Goal: Information Seeking & Learning: Learn about a topic

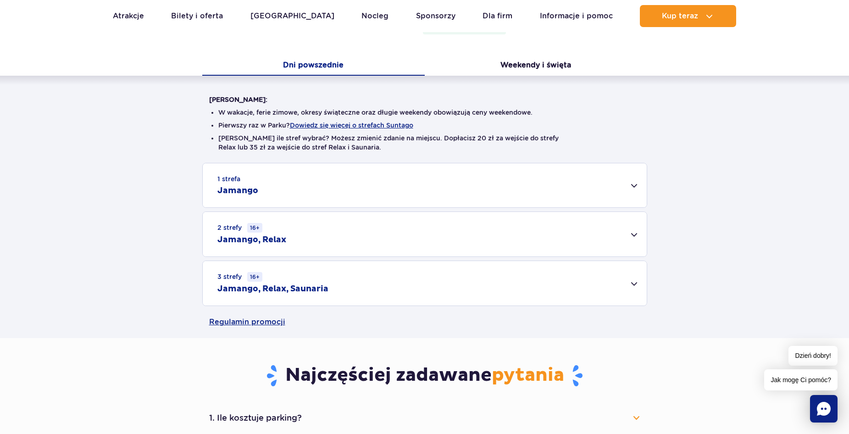
scroll to position [229, 0]
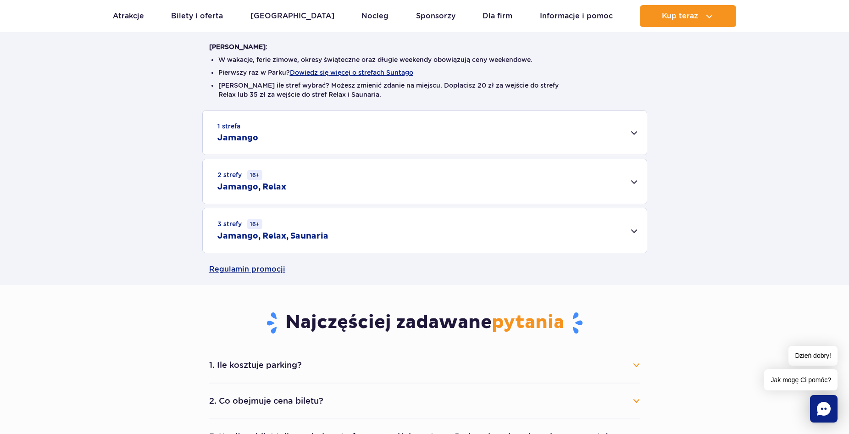
click at [376, 226] on div "3 strefy 16+ Jamango, Relax, Saunaria" at bounding box center [425, 230] width 444 height 45
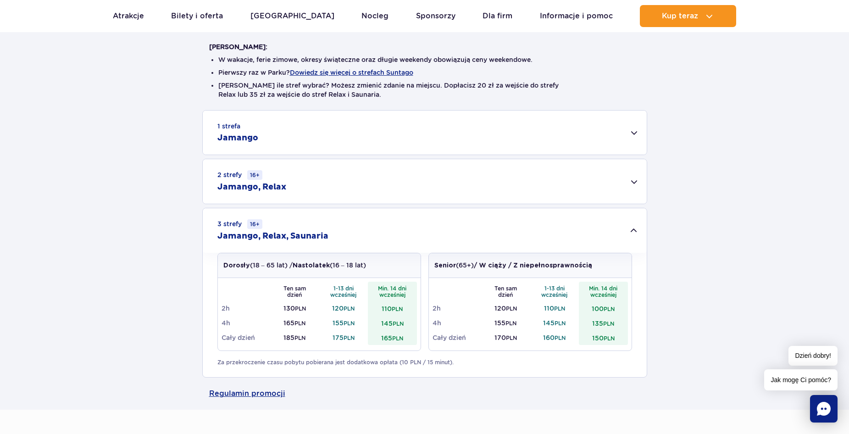
click at [326, 247] on div "3 strefy 16+ Jamango, Relax, Saunaria" at bounding box center [425, 230] width 444 height 45
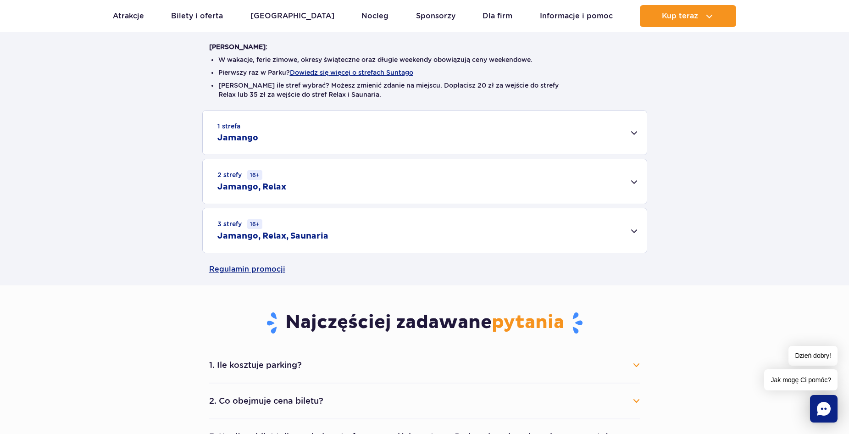
click at [302, 144] on div "1 strefa Jamango" at bounding box center [425, 133] width 444 height 44
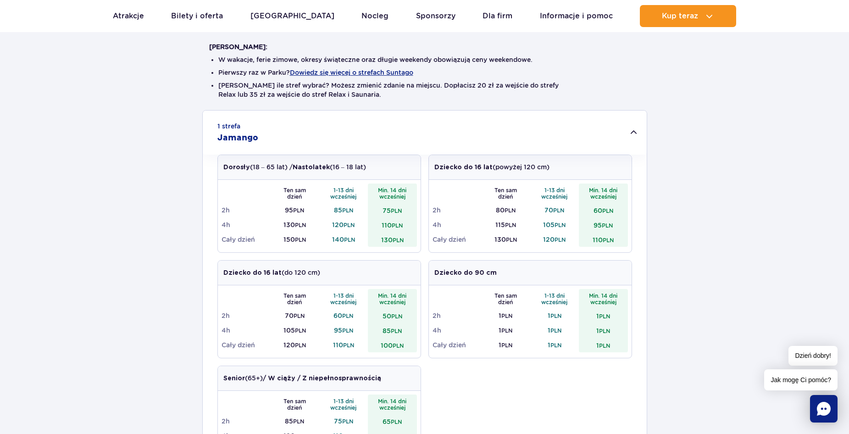
click at [333, 139] on div "1 strefa Jamango" at bounding box center [425, 133] width 444 height 44
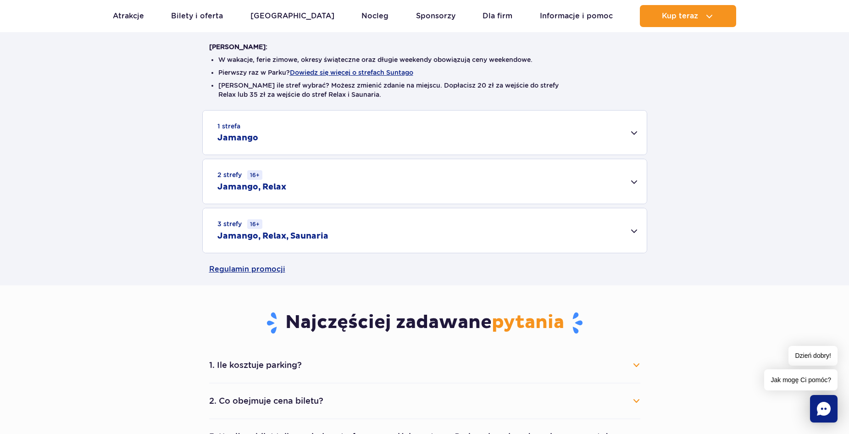
click at [309, 181] on div "2 strefy 16+ Jamango, Relax" at bounding box center [425, 181] width 444 height 45
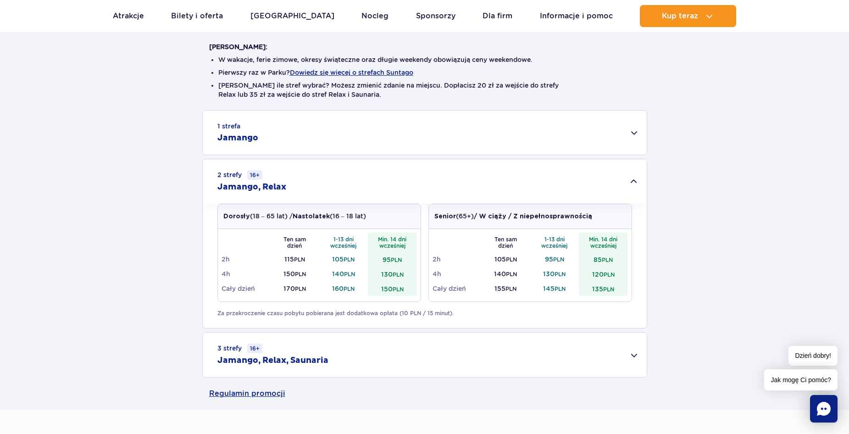
click at [309, 182] on div "2 strefy 16+ Jamango, Relax" at bounding box center [425, 181] width 444 height 45
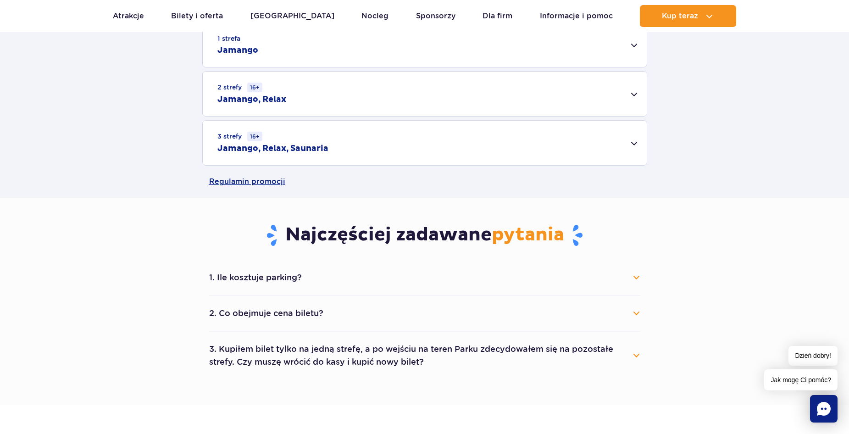
scroll to position [321, 0]
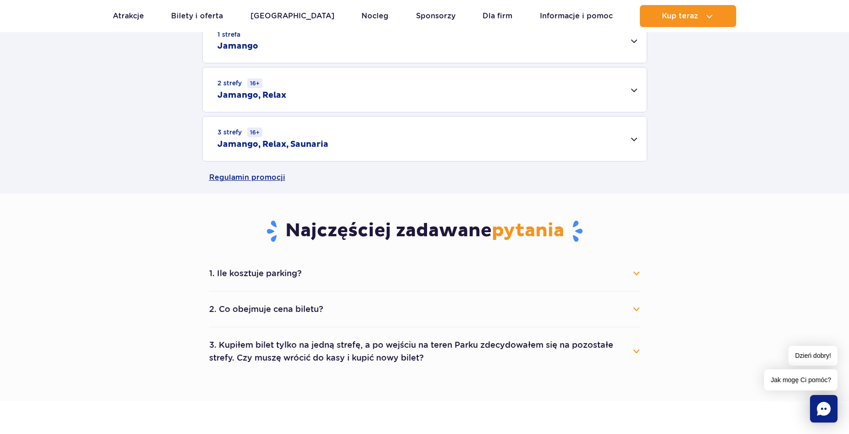
click at [299, 284] on button "1. Ile kosztuje parking?" at bounding box center [424, 273] width 431 height 20
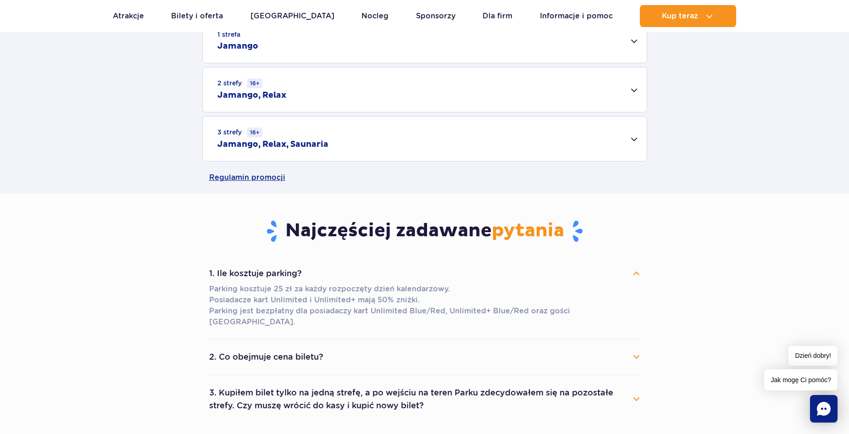
click at [434, 269] on button "1. Ile kosztuje parking?" at bounding box center [424, 273] width 431 height 20
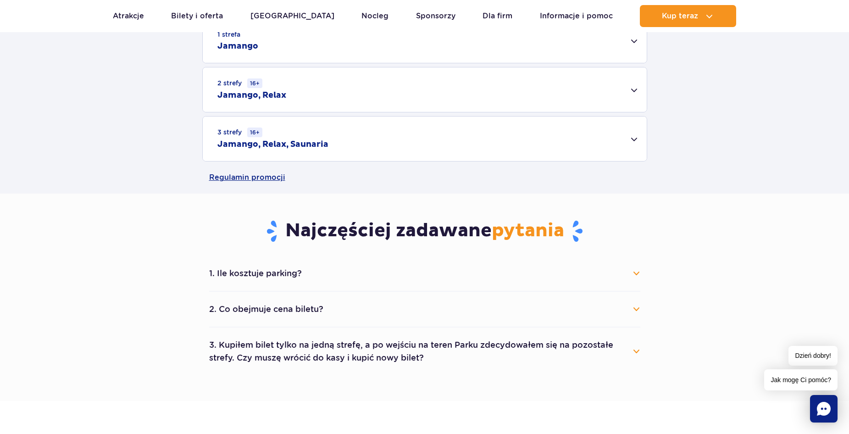
click at [376, 312] on button "2. Co obejmuje cena biletu?" at bounding box center [424, 309] width 431 height 20
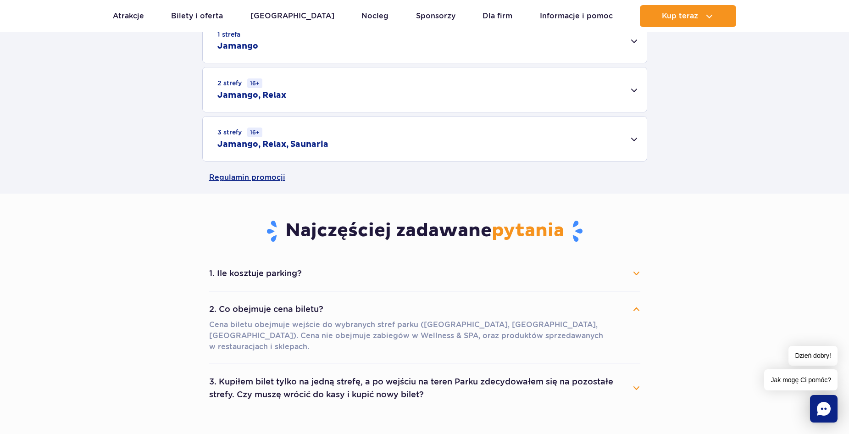
click at [373, 309] on button "2. Co obejmuje cena biletu?" at bounding box center [424, 309] width 431 height 20
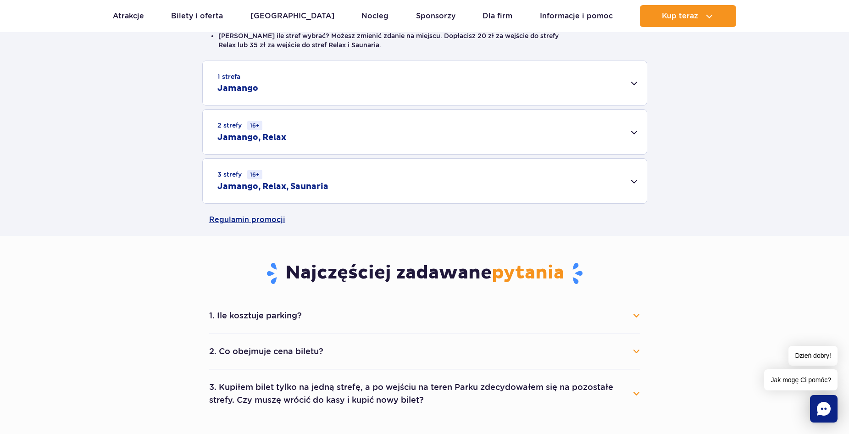
scroll to position [275, 0]
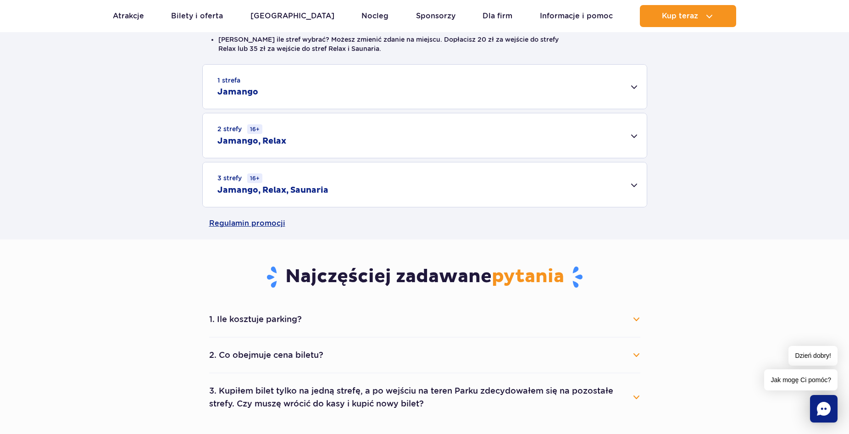
click at [342, 192] on div "3 strefy 16+ Jamango, Relax, Saunaria" at bounding box center [425, 184] width 444 height 45
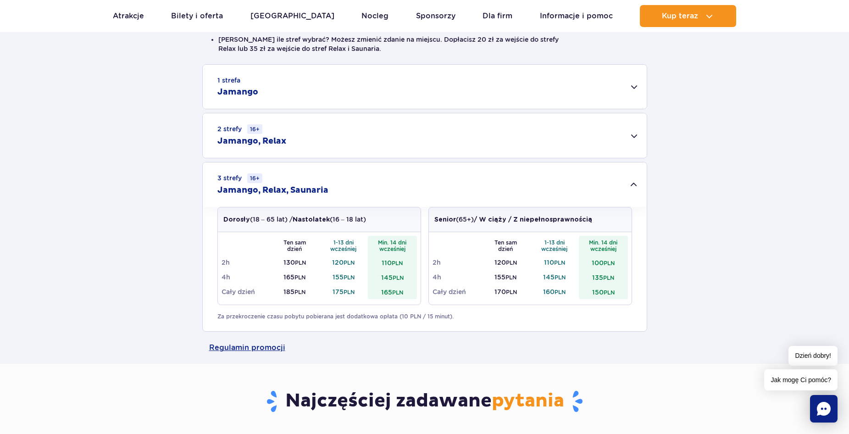
click at [313, 186] on h2 "Jamango, Relax, Saunaria" at bounding box center [272, 190] width 111 height 11
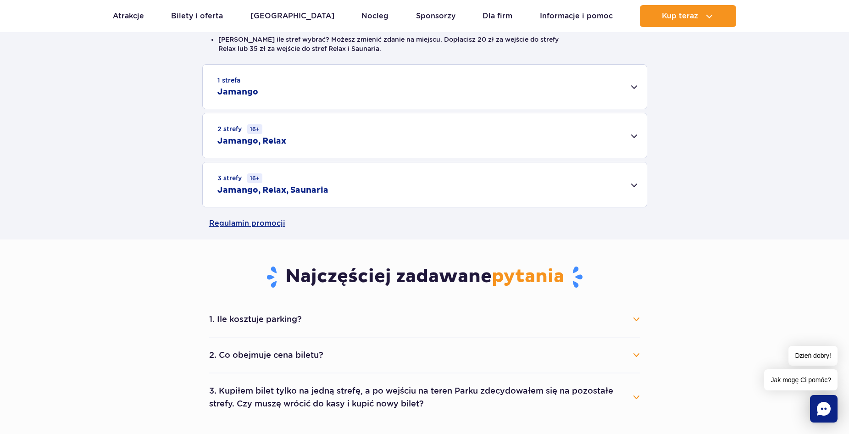
click at [294, 156] on div "2 strefy 16+ Jamango, Relax" at bounding box center [425, 135] width 444 height 45
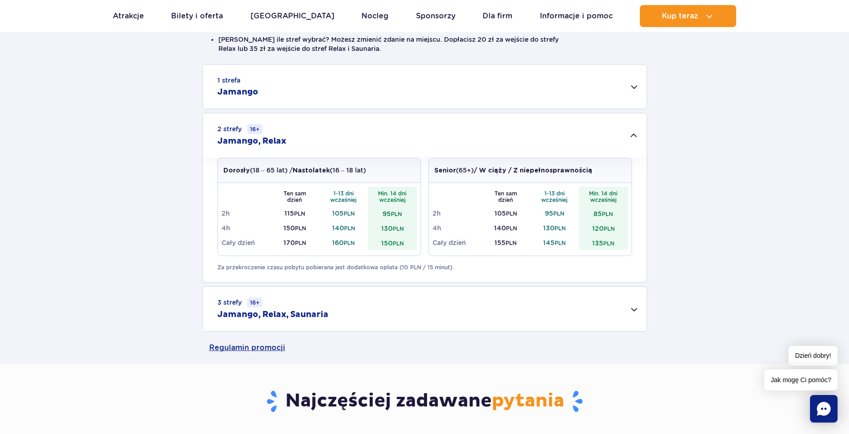
click at [294, 156] on div "2 strefy 16+ Jamango, Relax" at bounding box center [425, 135] width 444 height 45
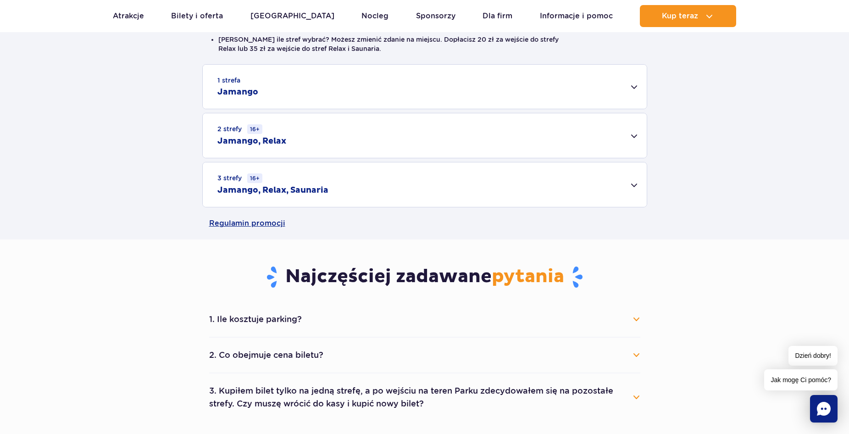
click at [265, 96] on div "1 strefa Jamango" at bounding box center [425, 87] width 444 height 44
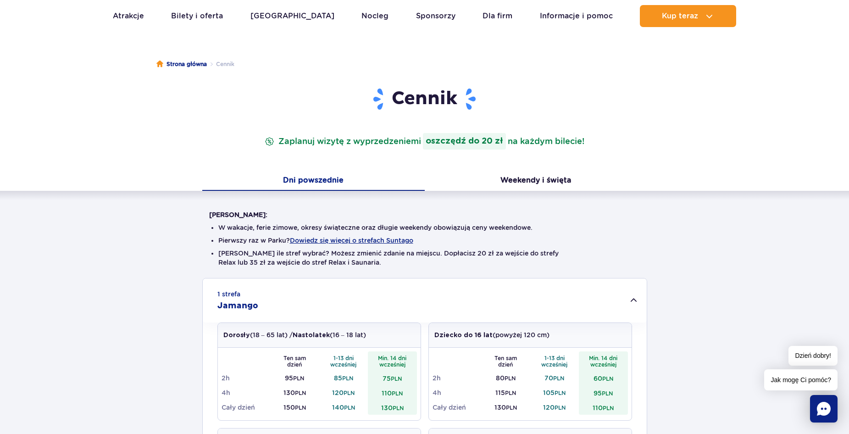
scroll to position [92, 0]
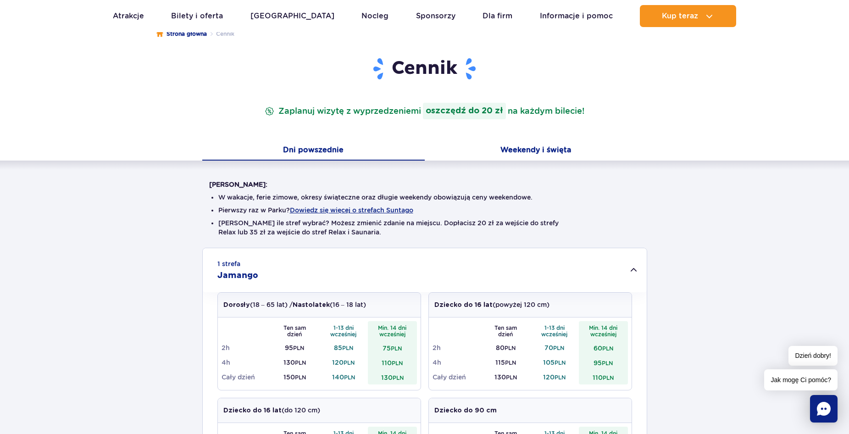
click at [534, 149] on button "Weekendy i święta" at bounding box center [536, 150] width 223 height 19
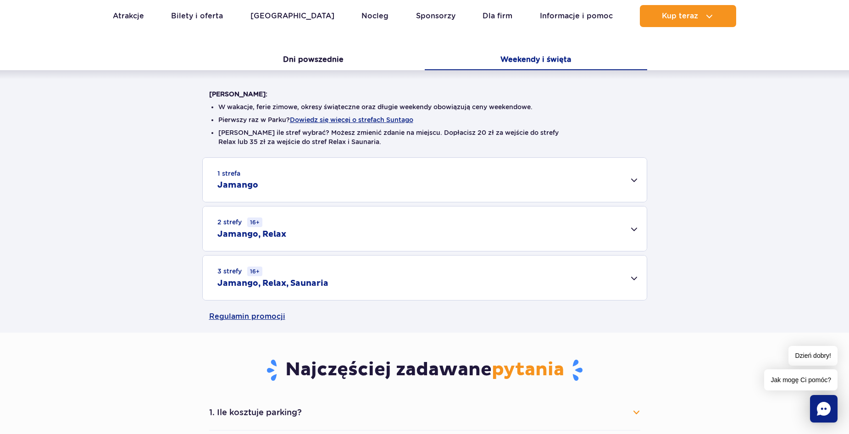
scroll to position [184, 0]
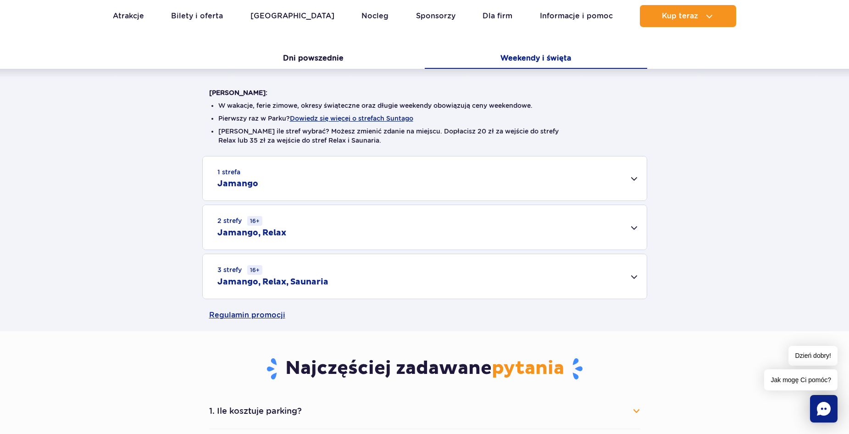
click at [347, 195] on div "1 strefa Jamango" at bounding box center [425, 178] width 444 height 44
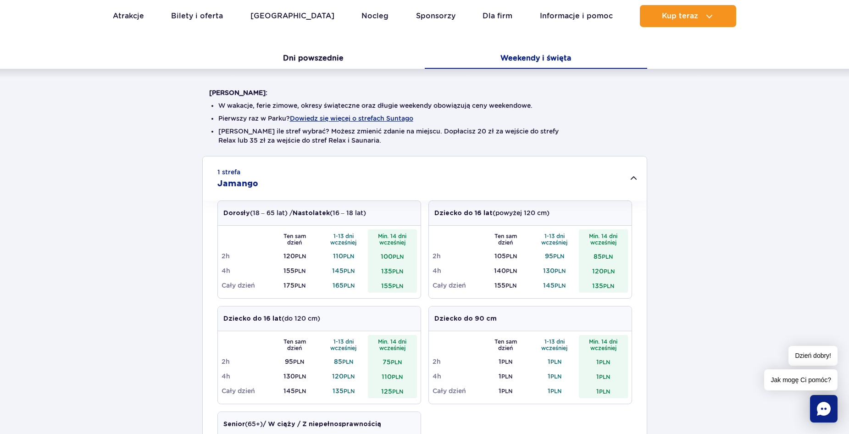
click at [347, 195] on div "1 strefa Jamango" at bounding box center [425, 178] width 444 height 44
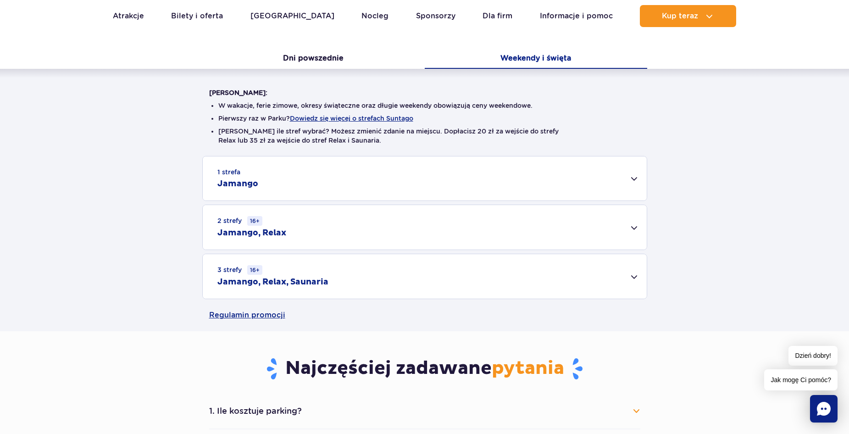
click at [323, 228] on div "2 strefy 16+ Jamango, Relax" at bounding box center [425, 227] width 444 height 45
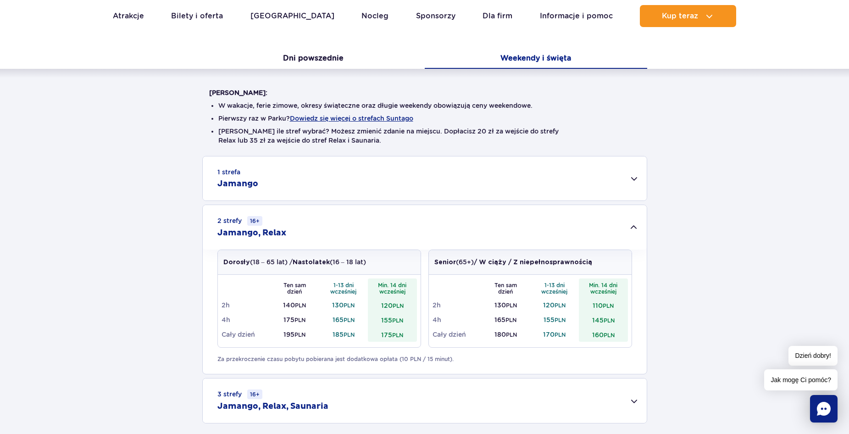
click at [344, 236] on div "2 strefy 16+ Jamango, Relax" at bounding box center [425, 227] width 444 height 45
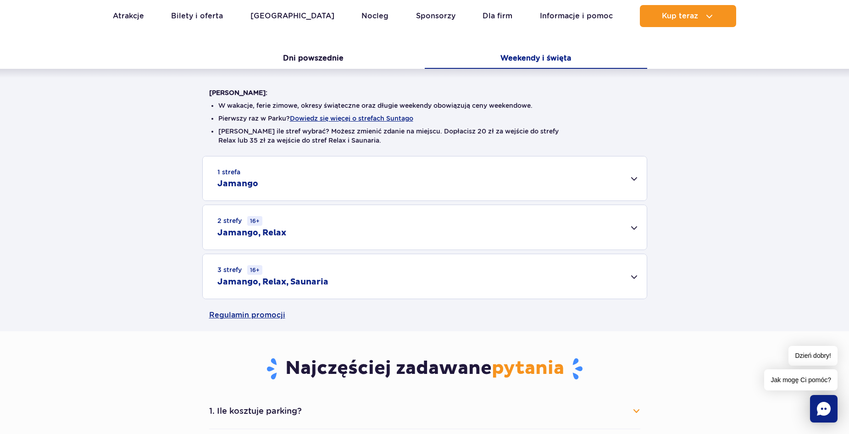
click at [330, 195] on div "1 strefa Jamango" at bounding box center [425, 178] width 444 height 44
